Goal: Browse casually: Explore the website without a specific task or goal

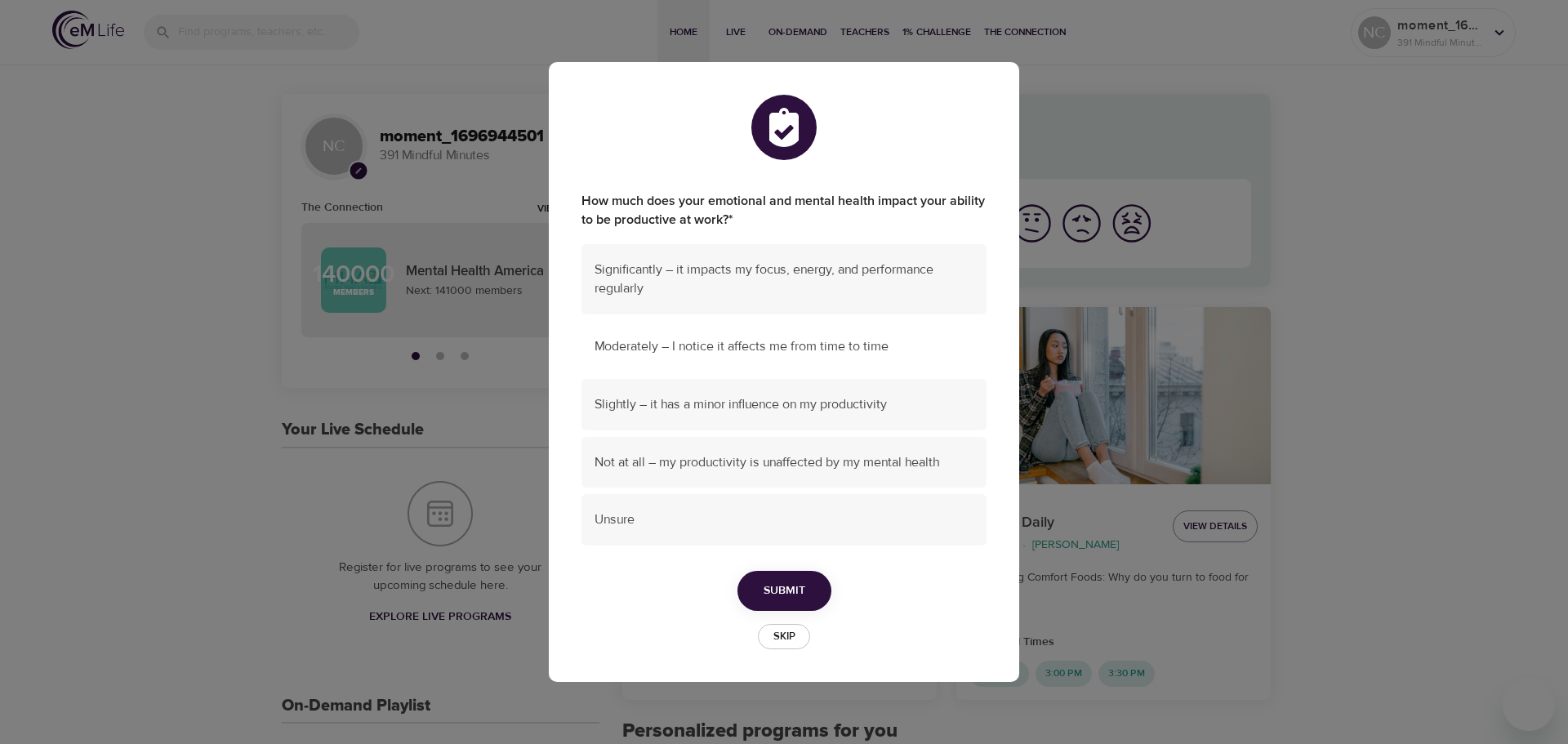
drag, startPoint x: 687, startPoint y: 346, endPoint x: 763, endPoint y: 351, distance: 76.2
click at [687, 346] on span "Moderately – I notice it affects me from time to time" at bounding box center [784, 347] width 379 height 19
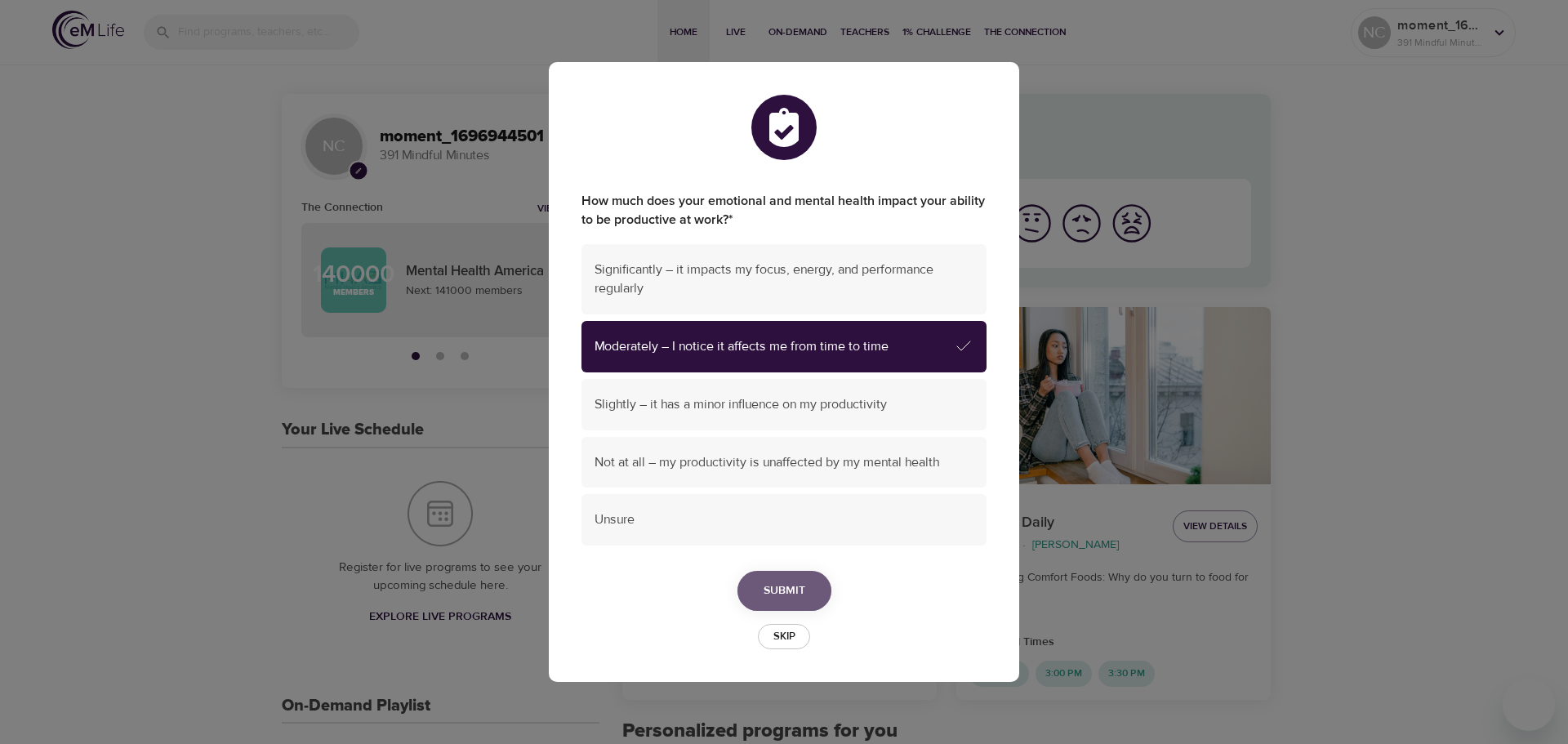
click at [806, 586] on button "Submit" at bounding box center [784, 591] width 94 height 40
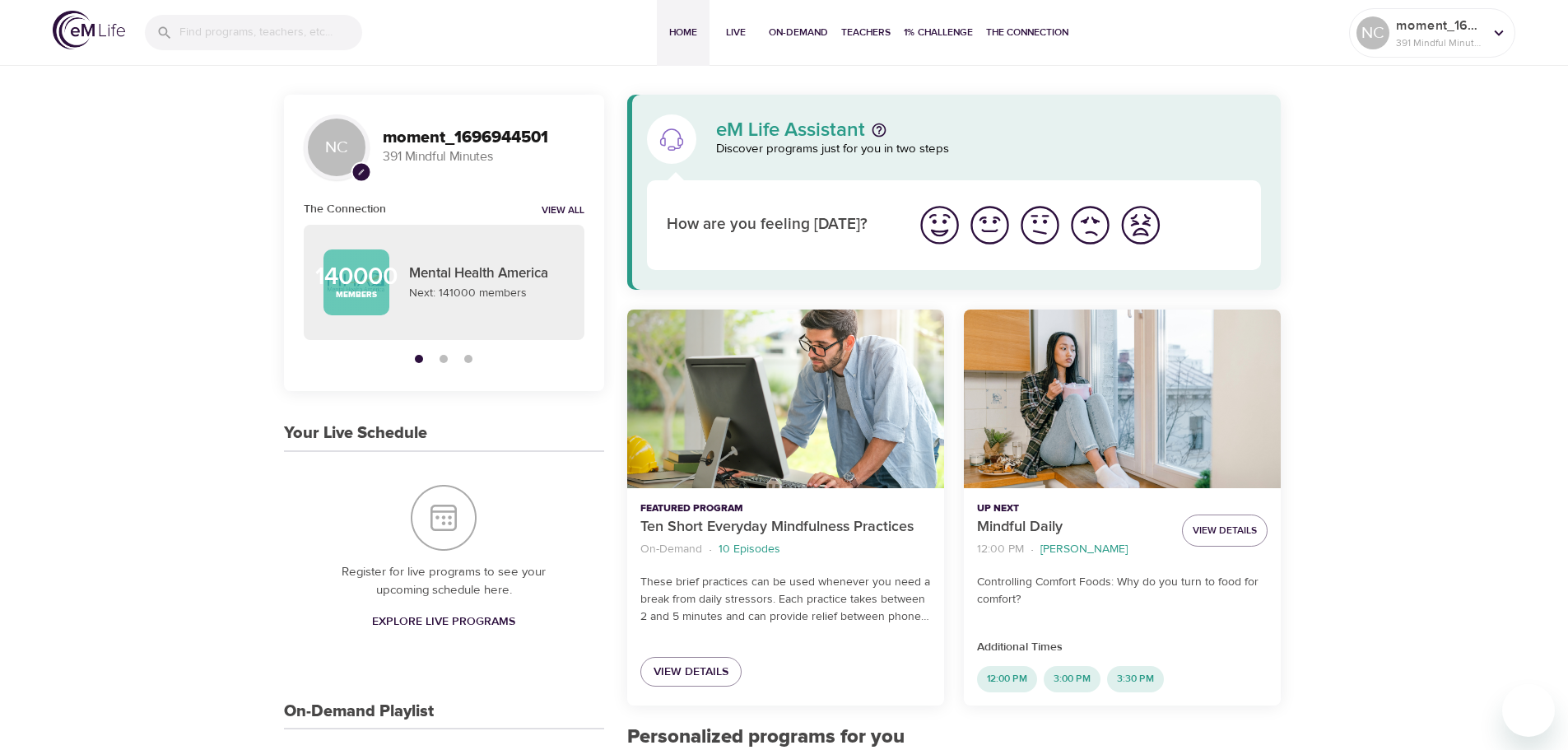
click at [984, 228] on img "I'm feeling good" at bounding box center [990, 225] width 45 height 45
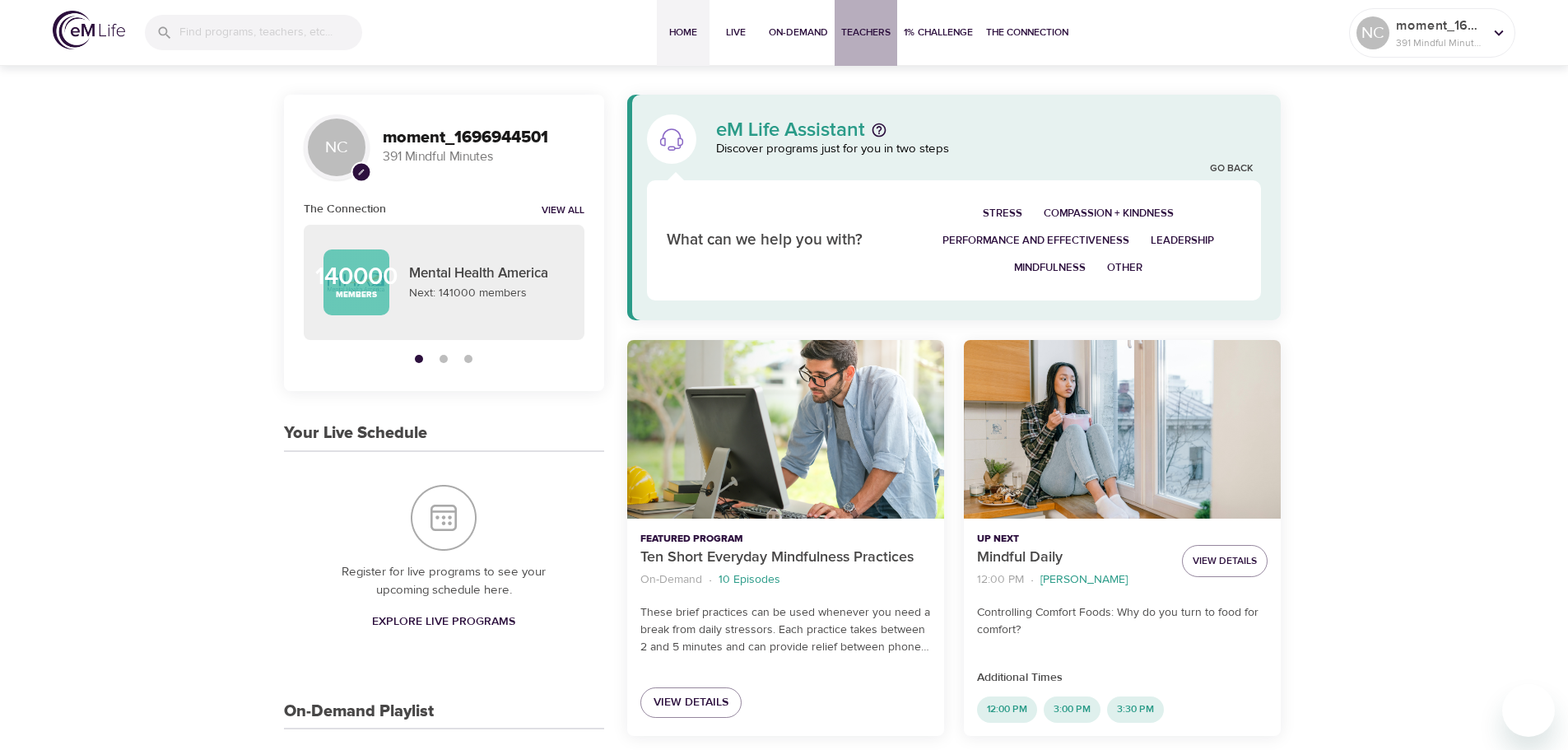
click at [849, 27] on span "Teachers" at bounding box center [866, 32] width 50 height 17
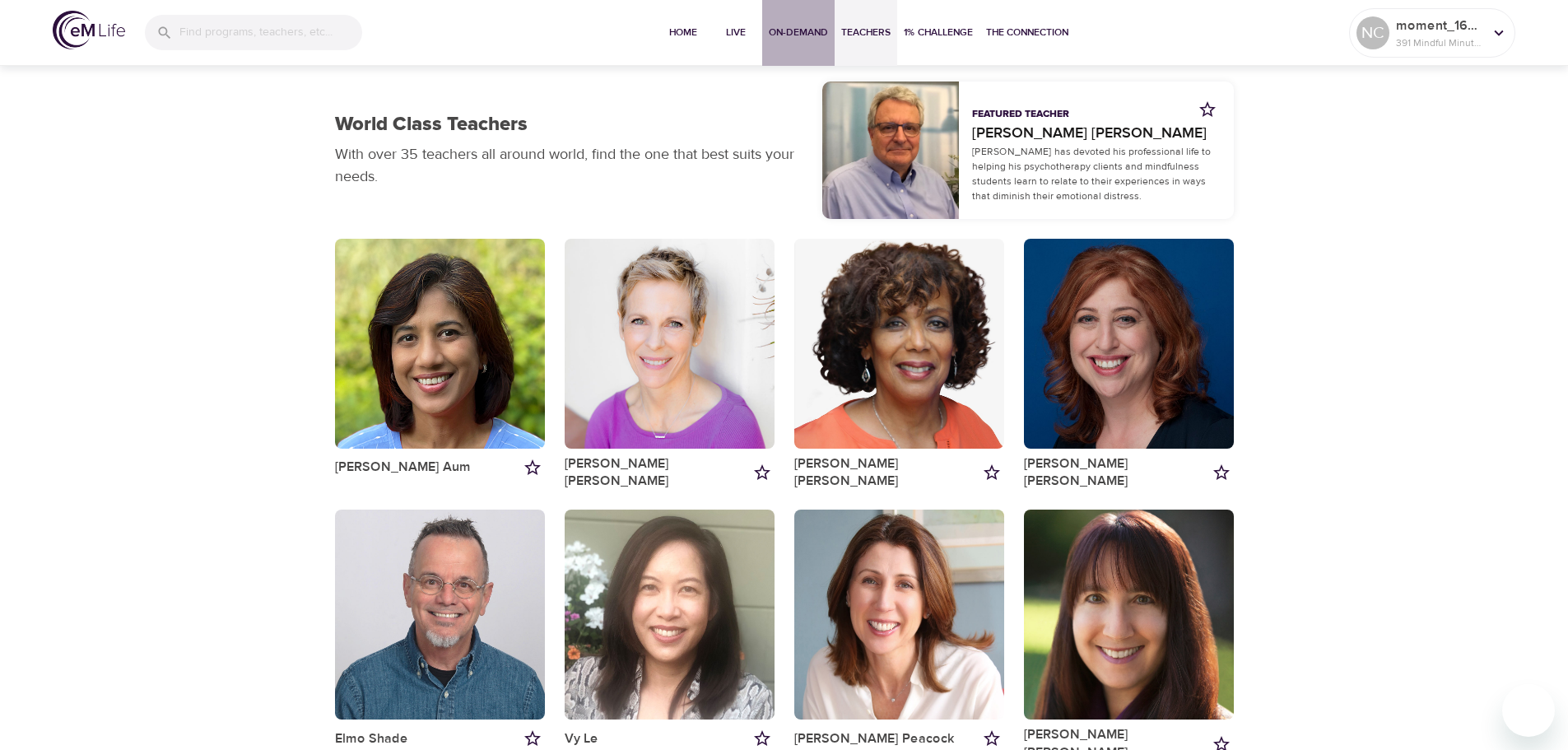
click at [781, 31] on span "On-Demand" at bounding box center [799, 32] width 59 height 17
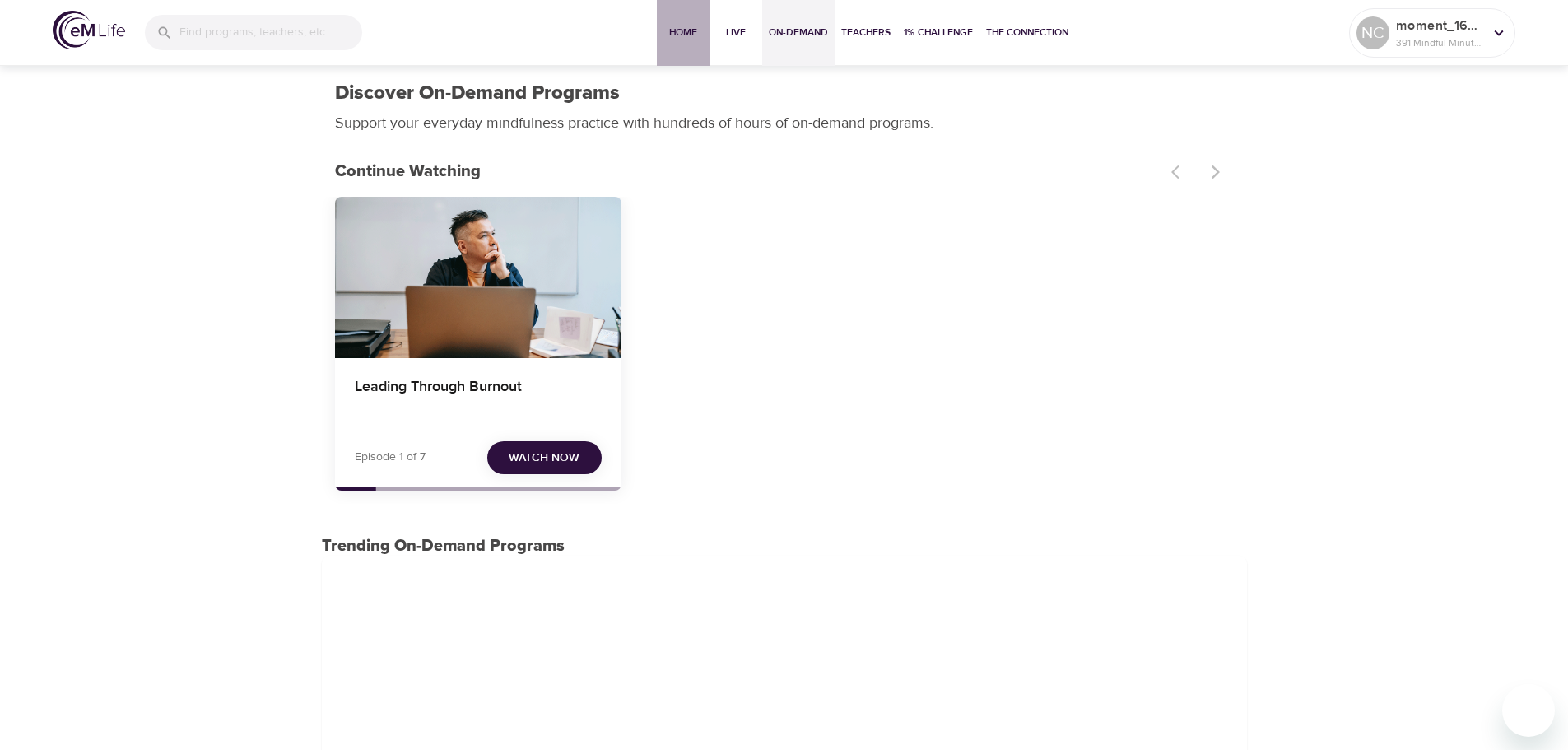
click at [668, 31] on span "Home" at bounding box center [683, 32] width 39 height 17
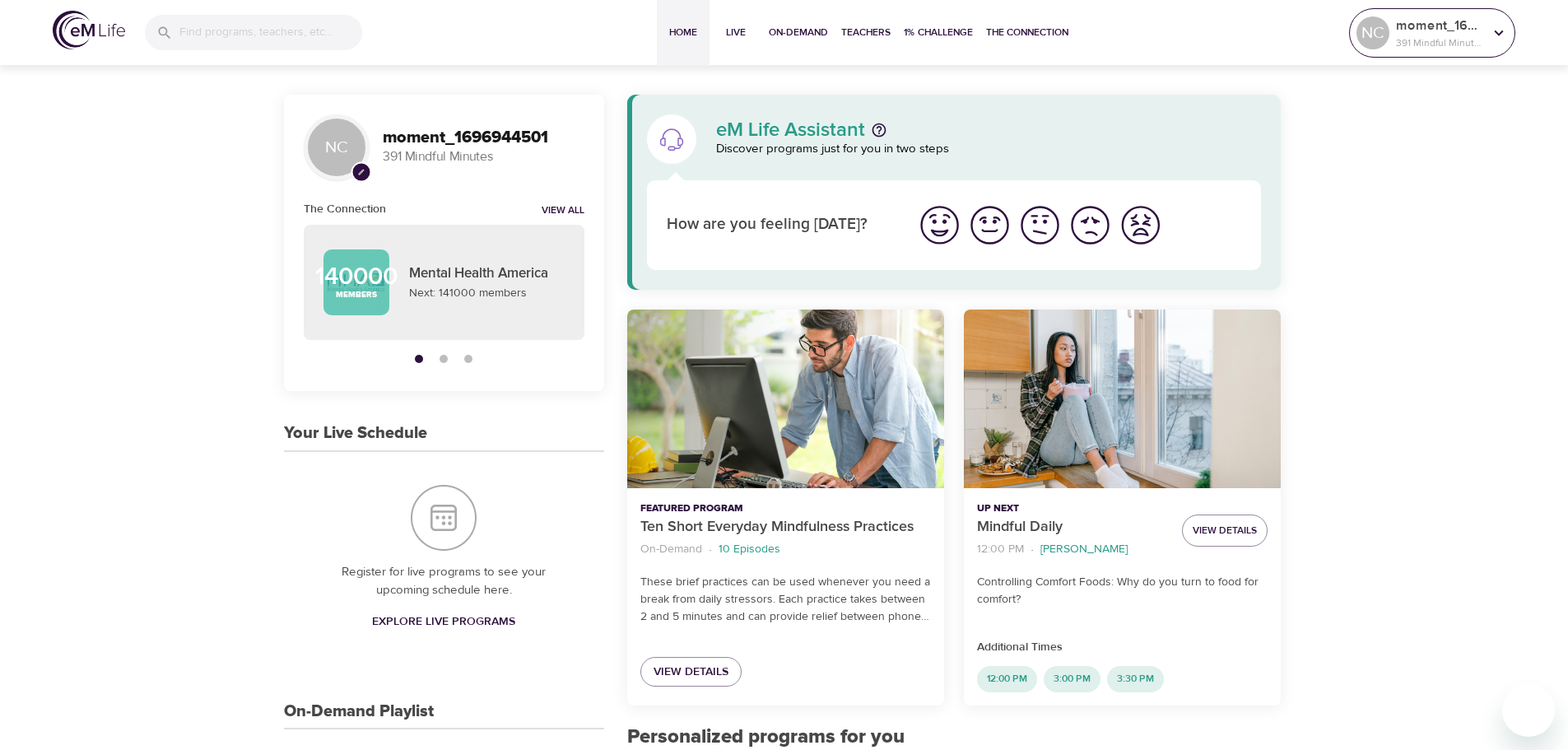
click at [1421, 36] on p "391 Mindful Minutes" at bounding box center [1440, 43] width 87 height 15
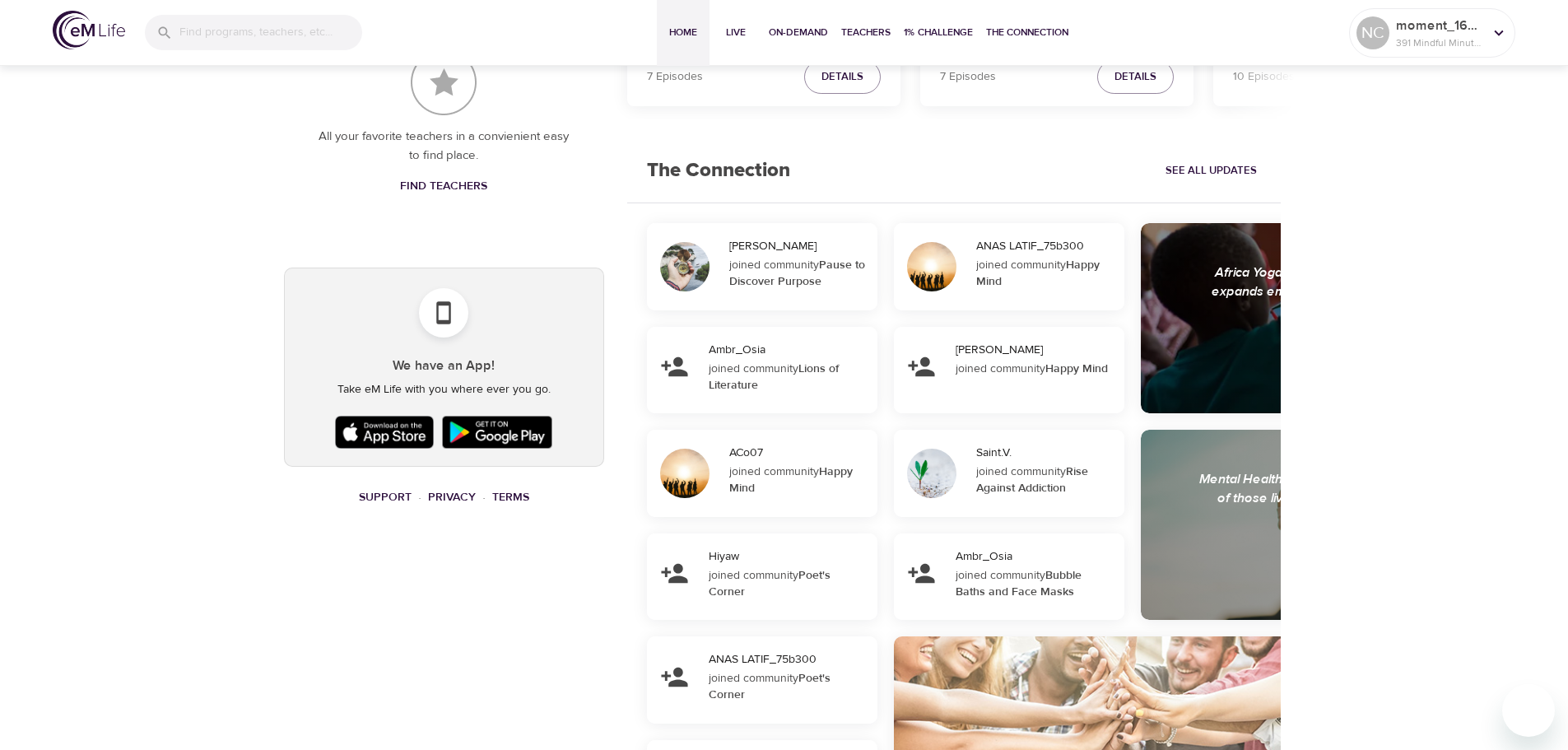
scroll to position [1070, 0]
